Goal: Task Accomplishment & Management: Complete application form

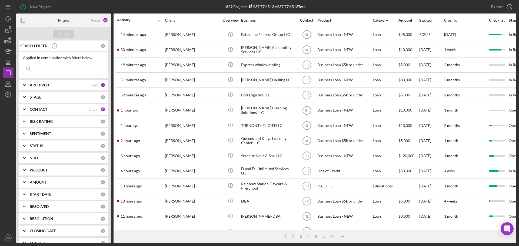
click at [72, 71] on input at bounding box center [63, 68] width 81 height 11
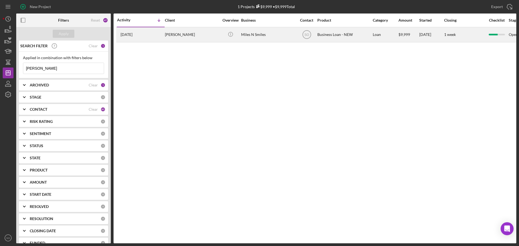
type input "[PERSON_NAME]"
click at [163, 35] on div "[DATE] [PERSON_NAME]" at bounding box center [140, 35] width 47 height 14
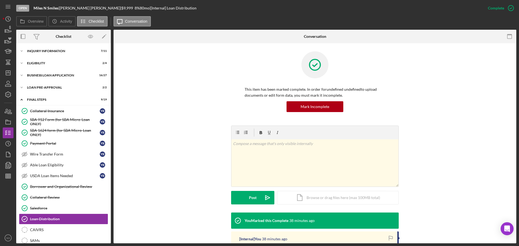
scroll to position [76, 0]
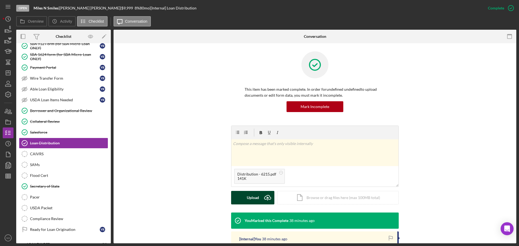
click at [257, 200] on div "Upload" at bounding box center [253, 198] width 12 height 14
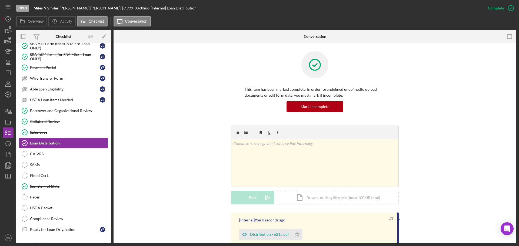
scroll to position [108, 0]
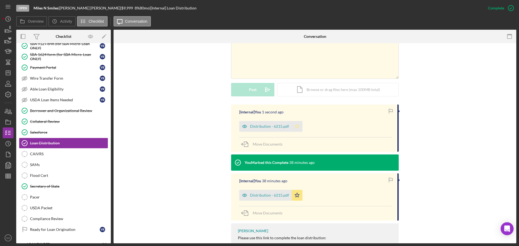
click at [298, 124] on icon "Icon/Star" at bounding box center [297, 126] width 11 height 11
click at [298, 197] on icon "Icon/Star" at bounding box center [297, 195] width 11 height 11
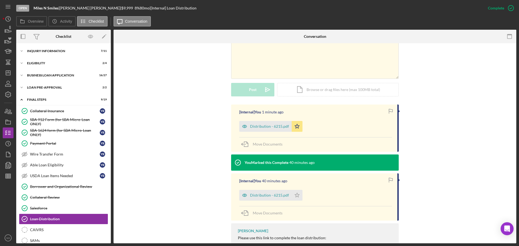
drag, startPoint x: 44, startPoint y: 86, endPoint x: 51, endPoint y: 81, distance: 8.9
click at [44, 86] on div "LOAN PRE-APPROVAL" at bounding box center [60, 87] width 66 height 3
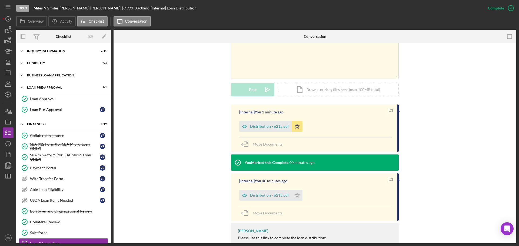
click at [59, 76] on div "BUSINESS LOAN APPLICATION" at bounding box center [65, 75] width 77 height 3
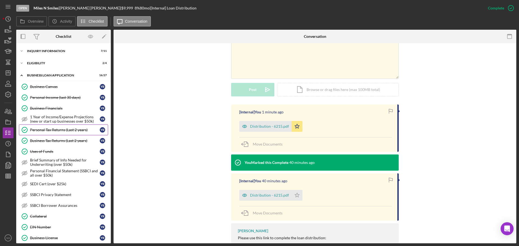
click at [54, 132] on div "Personal Tax Returns (Last 2 years)" at bounding box center [65, 130] width 70 height 4
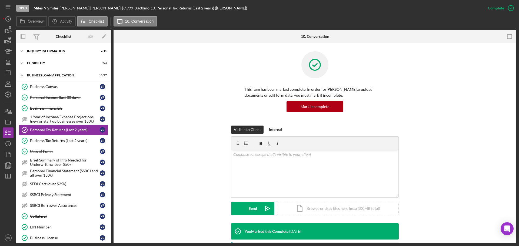
scroll to position [113, 0]
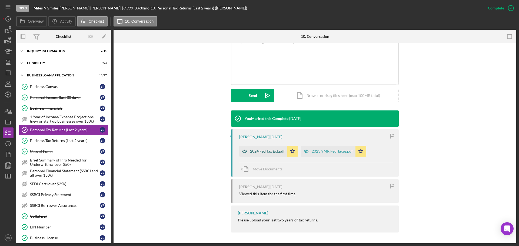
click at [263, 150] on div "2024 Fed Tax Ext.pdf" at bounding box center [267, 151] width 35 height 4
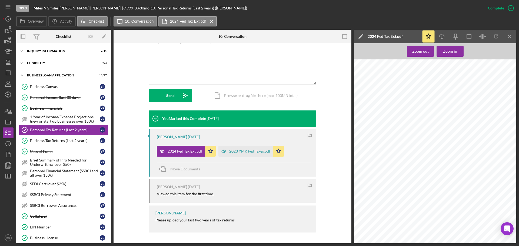
scroll to position [248, 0]
click at [39, 97] on div "Personal Income (last 30 days)" at bounding box center [65, 97] width 70 height 4
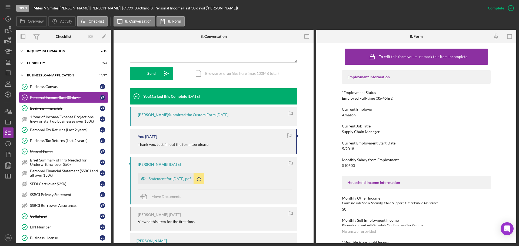
scroll to position [207, 0]
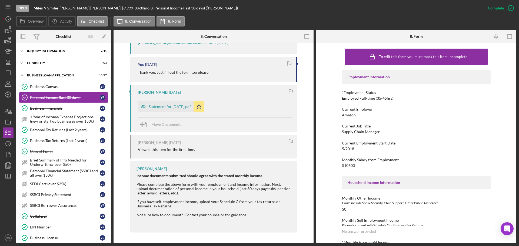
click at [37, 130] on div "Personal Tax Returns (Last 2 years)" at bounding box center [65, 130] width 70 height 4
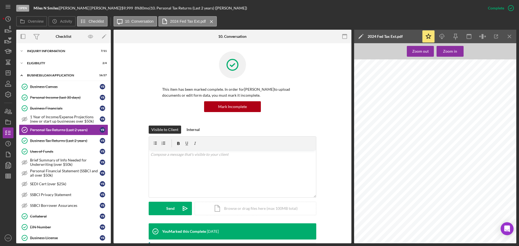
scroll to position [216, 0]
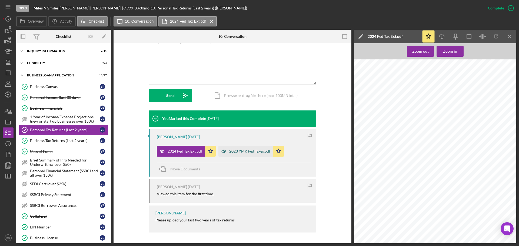
click at [244, 154] on div "2023 YMR Fed Taxes.pdf" at bounding box center [246, 151] width 55 height 11
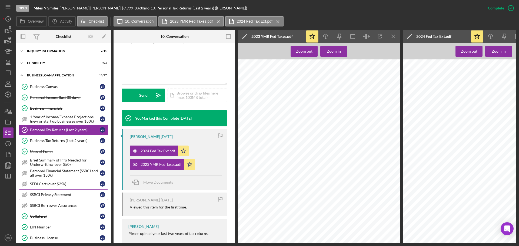
scroll to position [81, 0]
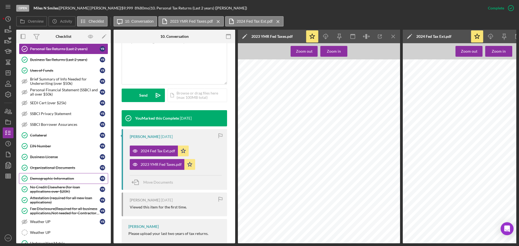
drag, startPoint x: 58, startPoint y: 178, endPoint x: 100, endPoint y: 176, distance: 42.5
click at [58, 178] on div "Demographic Information" at bounding box center [65, 179] width 70 height 4
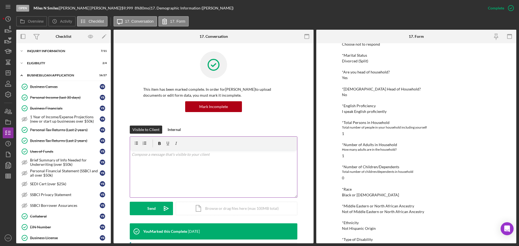
click at [51, 128] on div "Personal Tax Returns (Last 2 years)" at bounding box center [65, 130] width 70 height 4
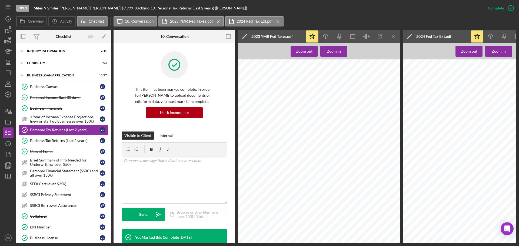
scroll to position [1055, 0]
